Goal: Task Accomplishment & Management: Manage account settings

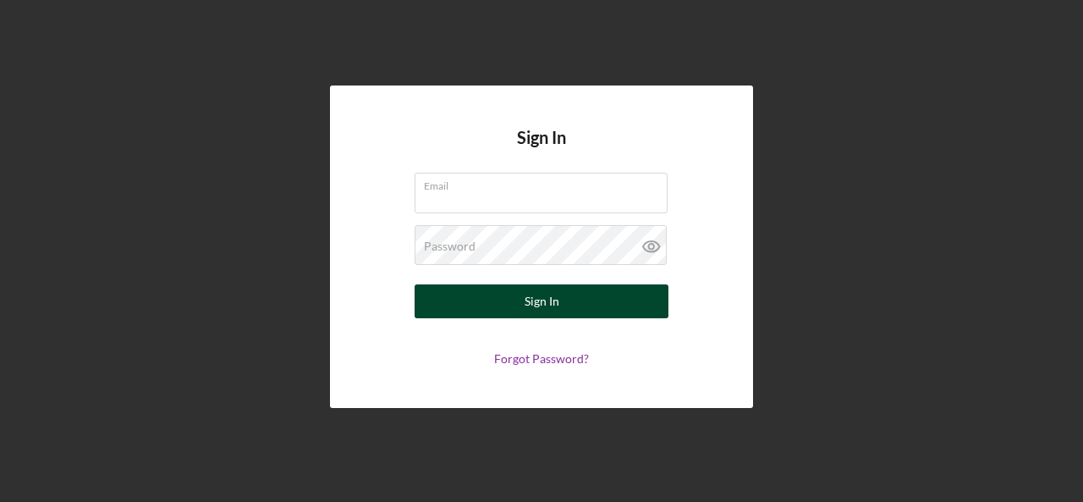
type input "[EMAIL_ADDRESS][DOMAIN_NAME]"
click at [541, 300] on div "Sign In" at bounding box center [542, 301] width 35 height 34
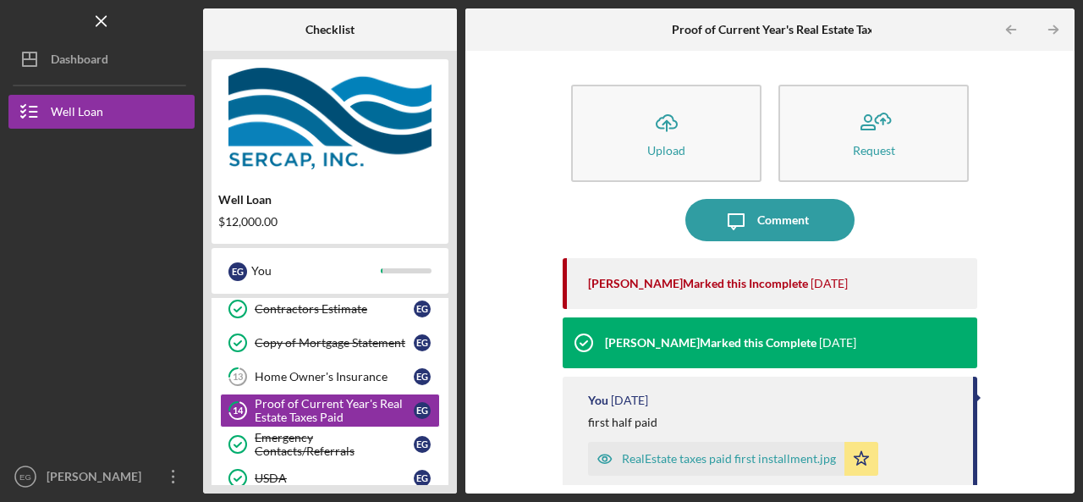
scroll to position [147, 0]
click at [310, 373] on div "Home Owner's Insurance" at bounding box center [334, 376] width 159 height 14
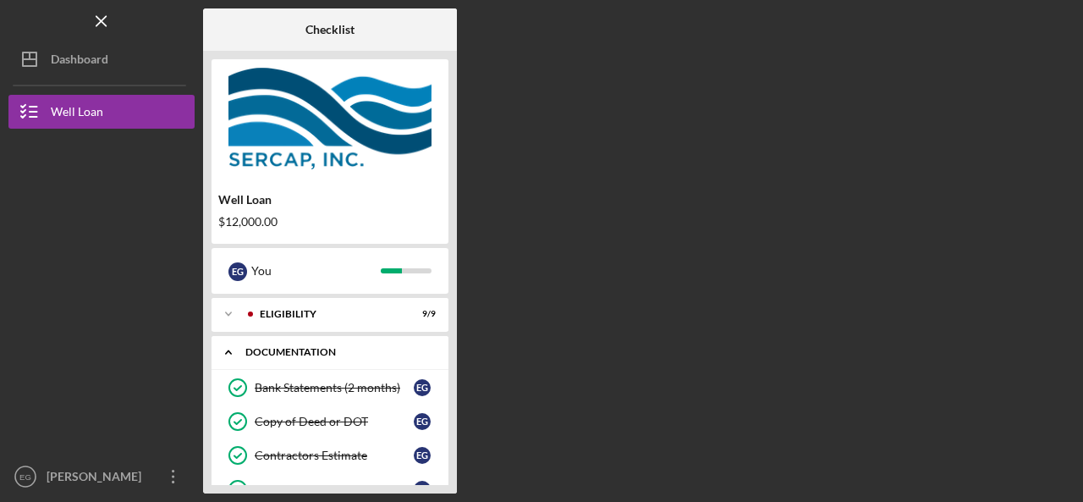
click at [355, 369] on div "Icon/Expander Documentation 9 / 12" at bounding box center [330, 352] width 237 height 35
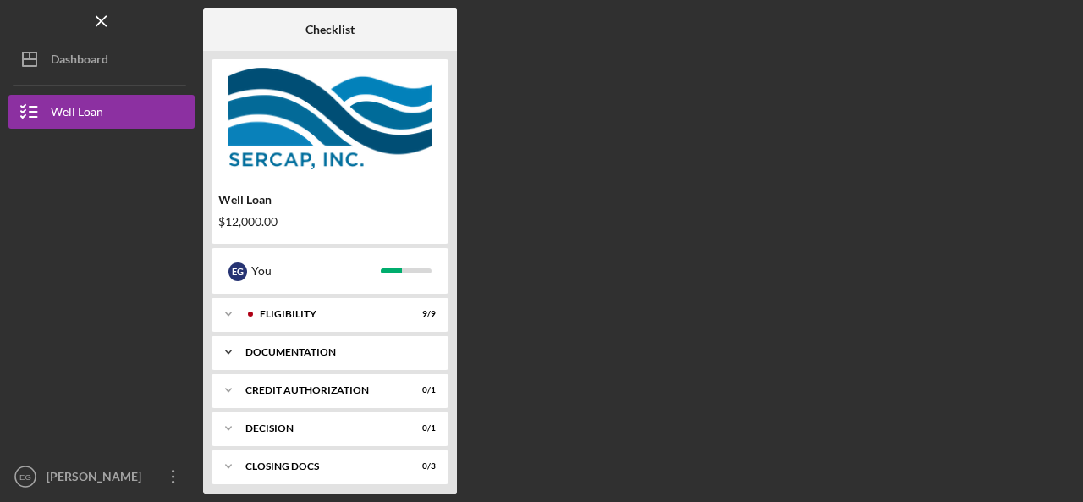
click at [359, 367] on div "Icon/Expander Documentation 9 / 12" at bounding box center [330, 352] width 237 height 34
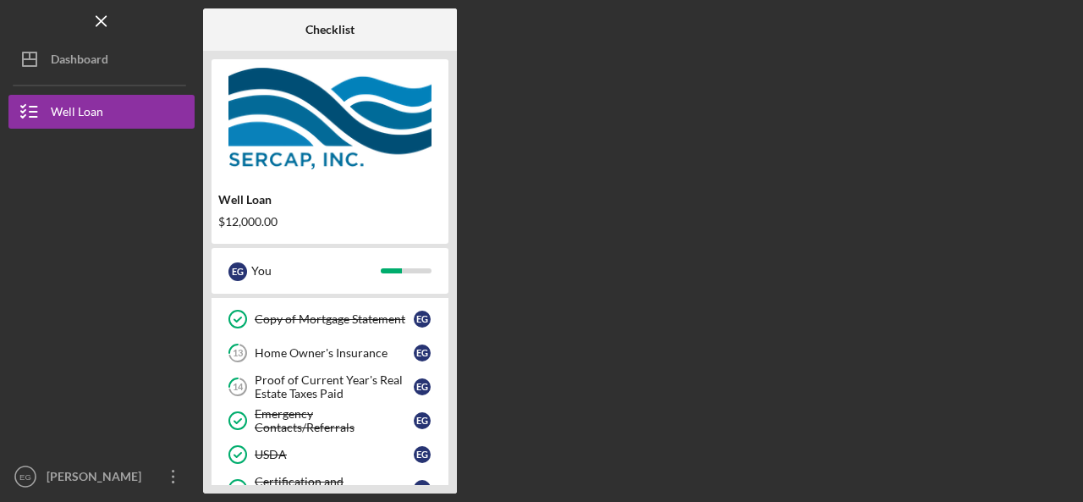
scroll to position [169, 0]
